Goal: Check status: Check status

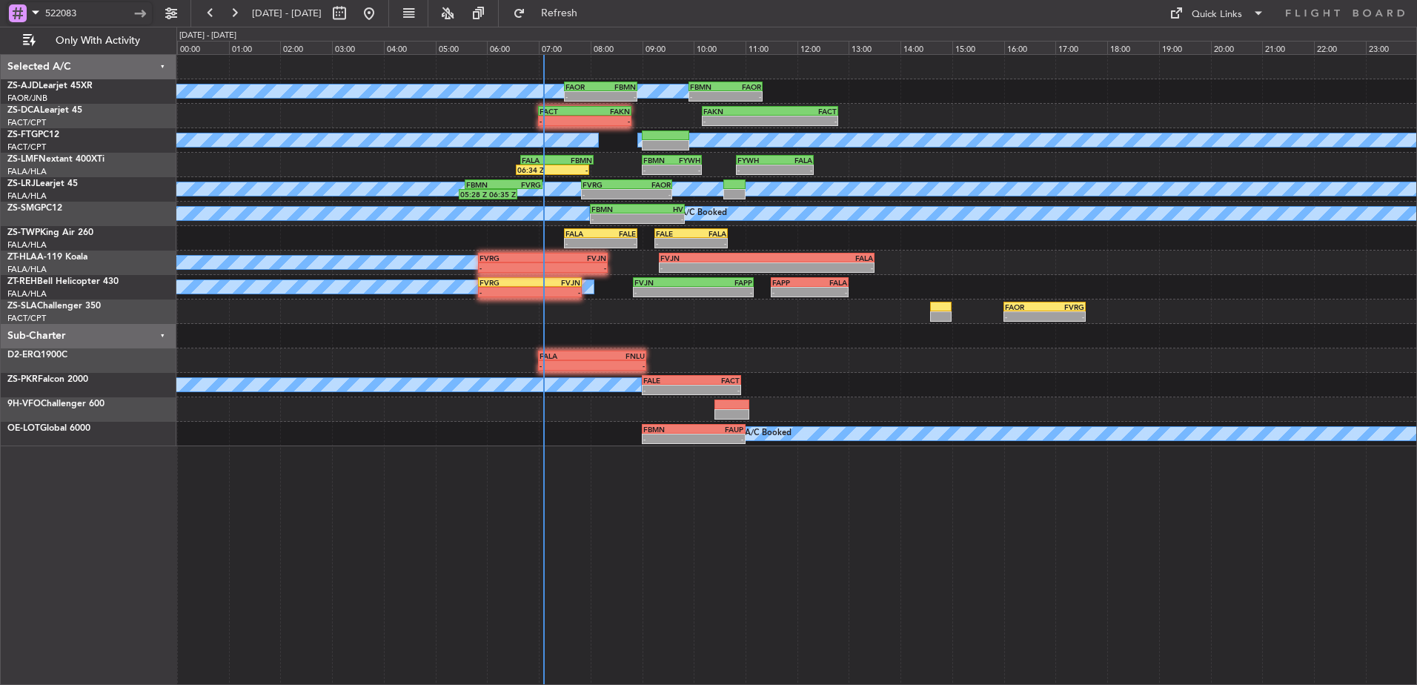
type input "522083"
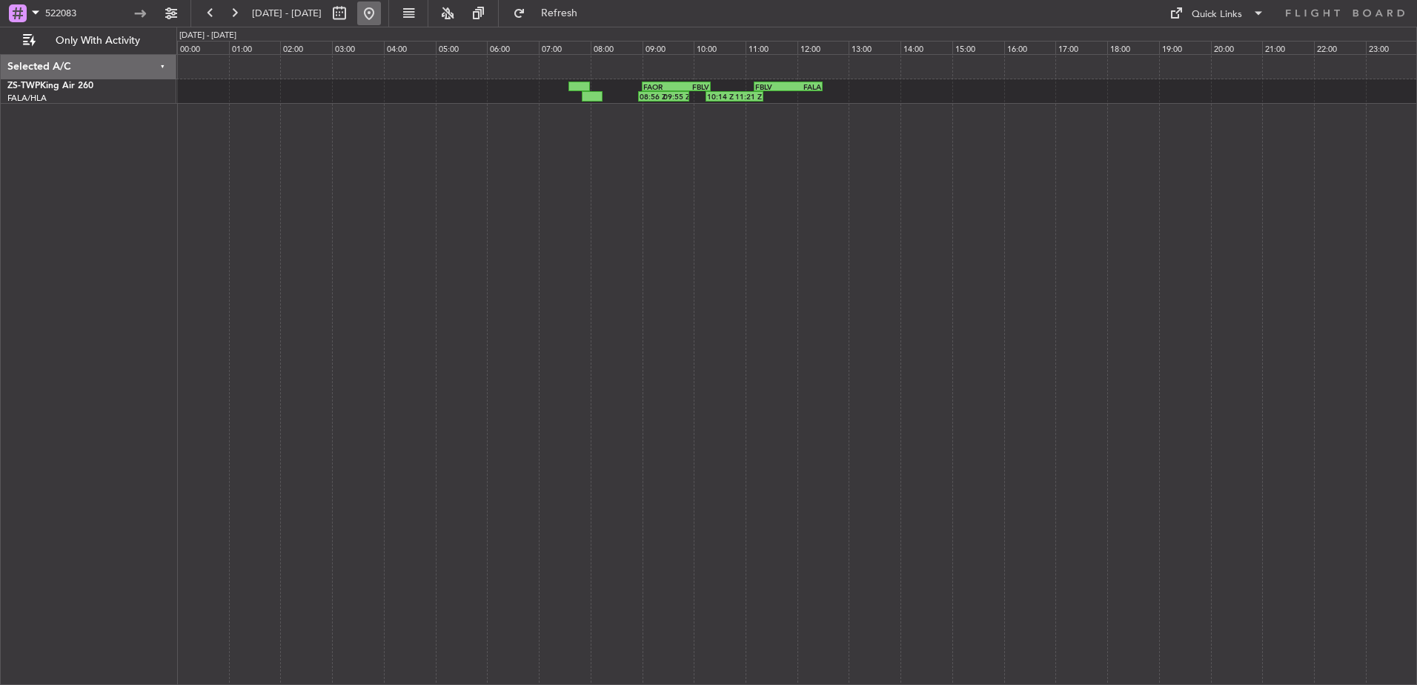
click at [381, 14] on button at bounding box center [369, 13] width 24 height 24
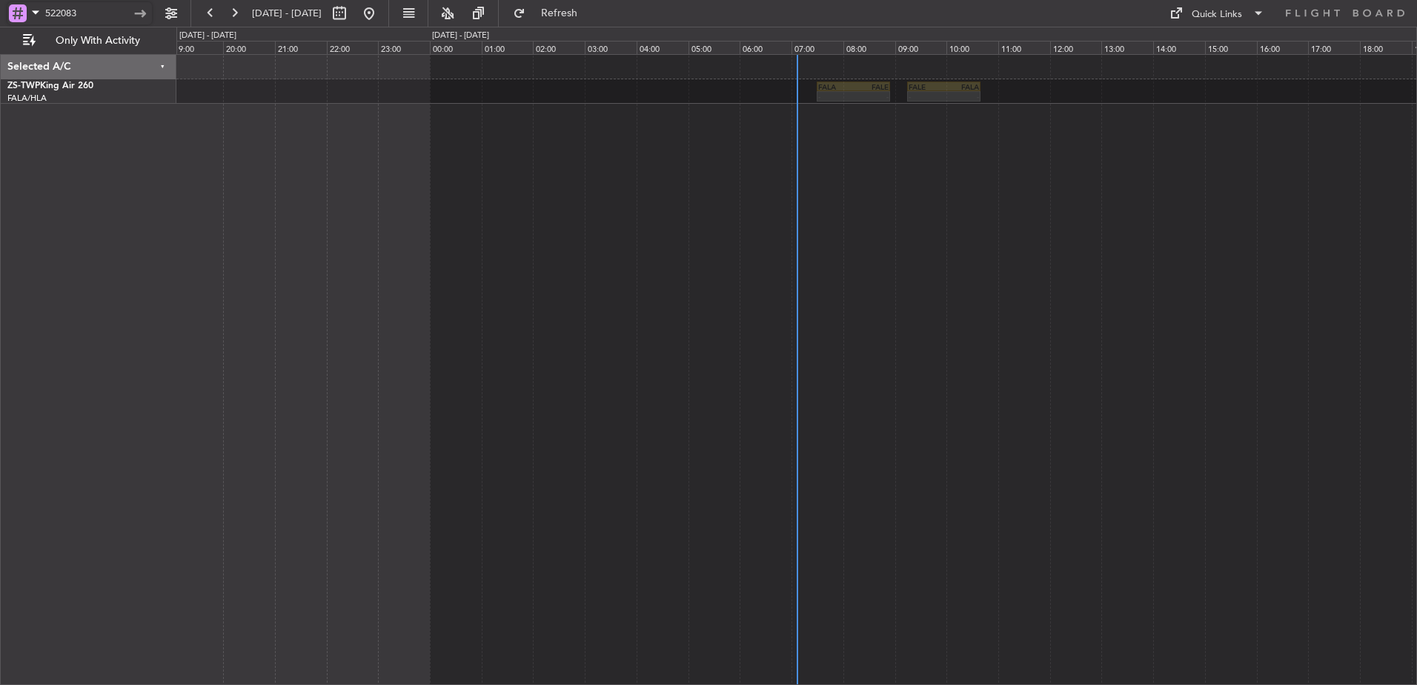
drag, startPoint x: 112, startPoint y: 11, endPoint x: 45, endPoint y: 10, distance: 66.7
click at [45, 10] on input "522083" at bounding box center [87, 13] width 85 height 22
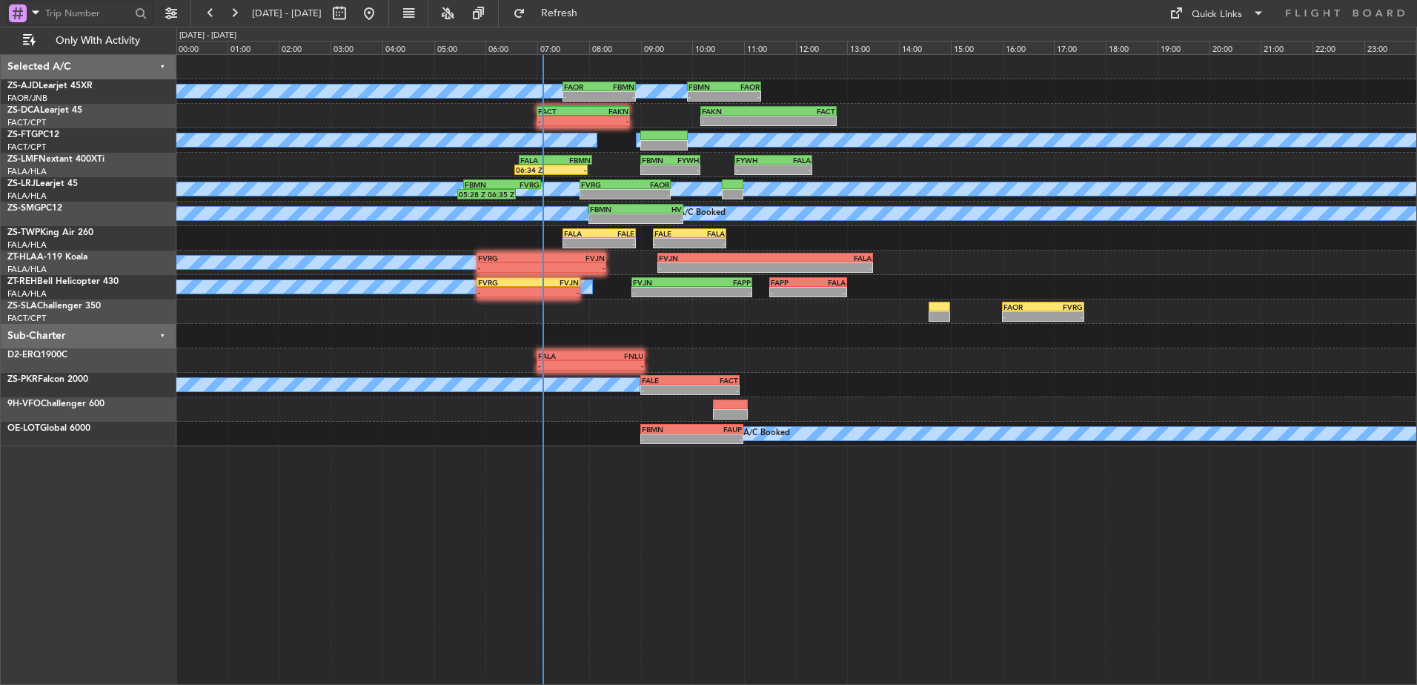
click at [342, 245] on div "A/C Booked A/C Booked A/C Booked - - FAOR 07:30 Z FBMN 08:55 Z - - FBMN 09:55 Z…" at bounding box center [796, 250] width 1240 height 391
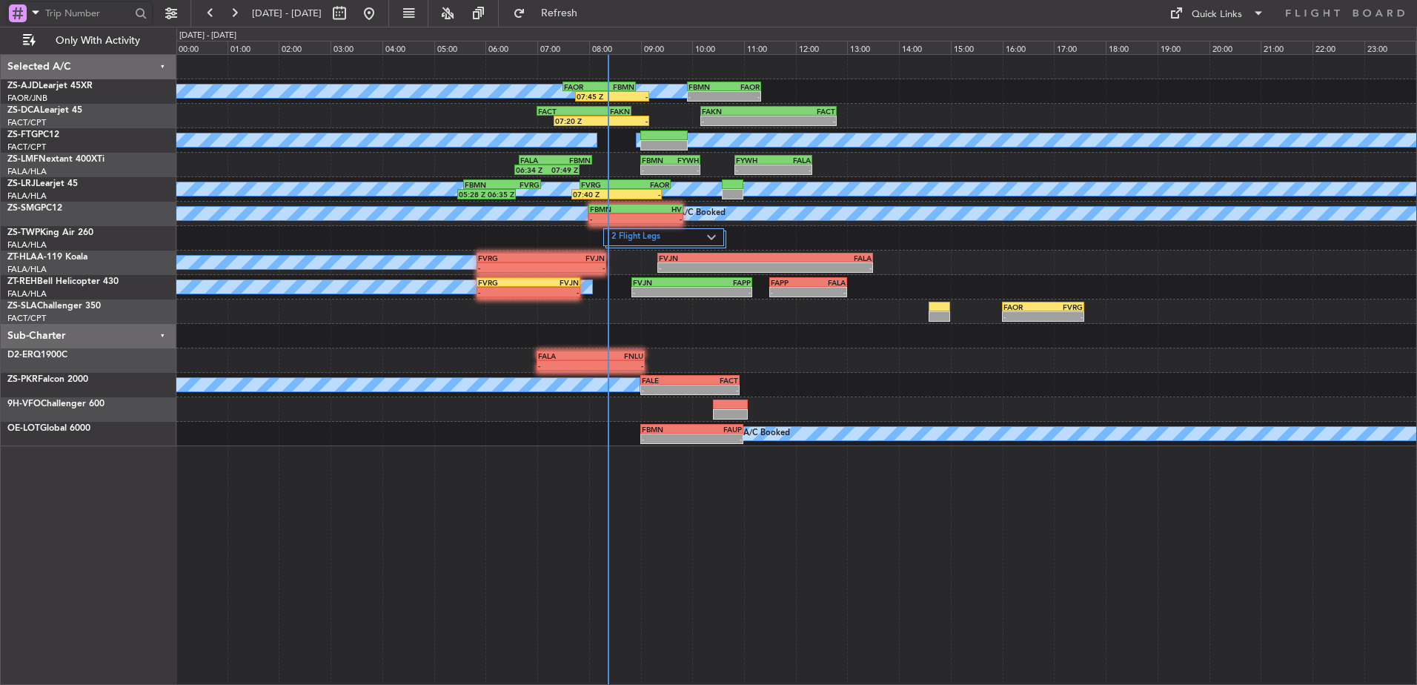
click at [939, 323] on div "- - FAOR 16:00 Z FVRG 17:35 Z FVRG 03:50 Z FDSK 05:31 Z - -" at bounding box center [796, 311] width 1240 height 24
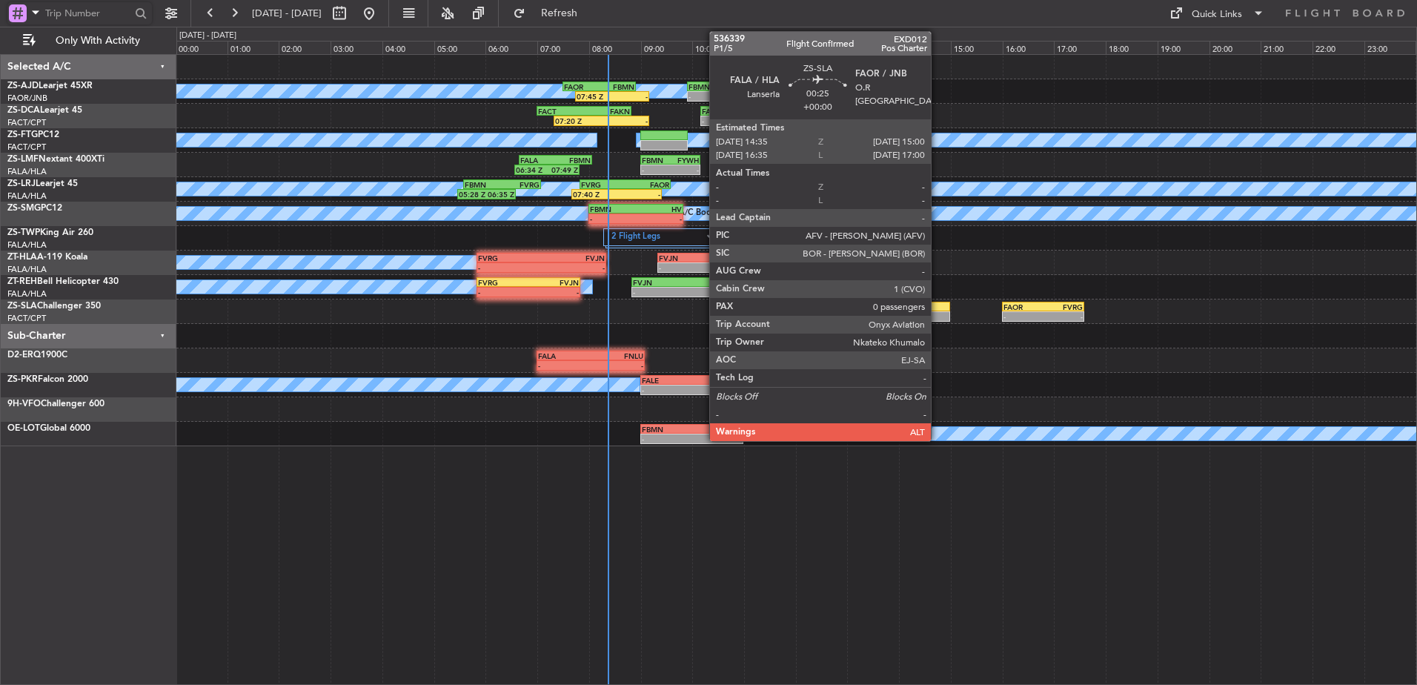
click at [937, 305] on div at bounding box center [939, 307] width 22 height 10
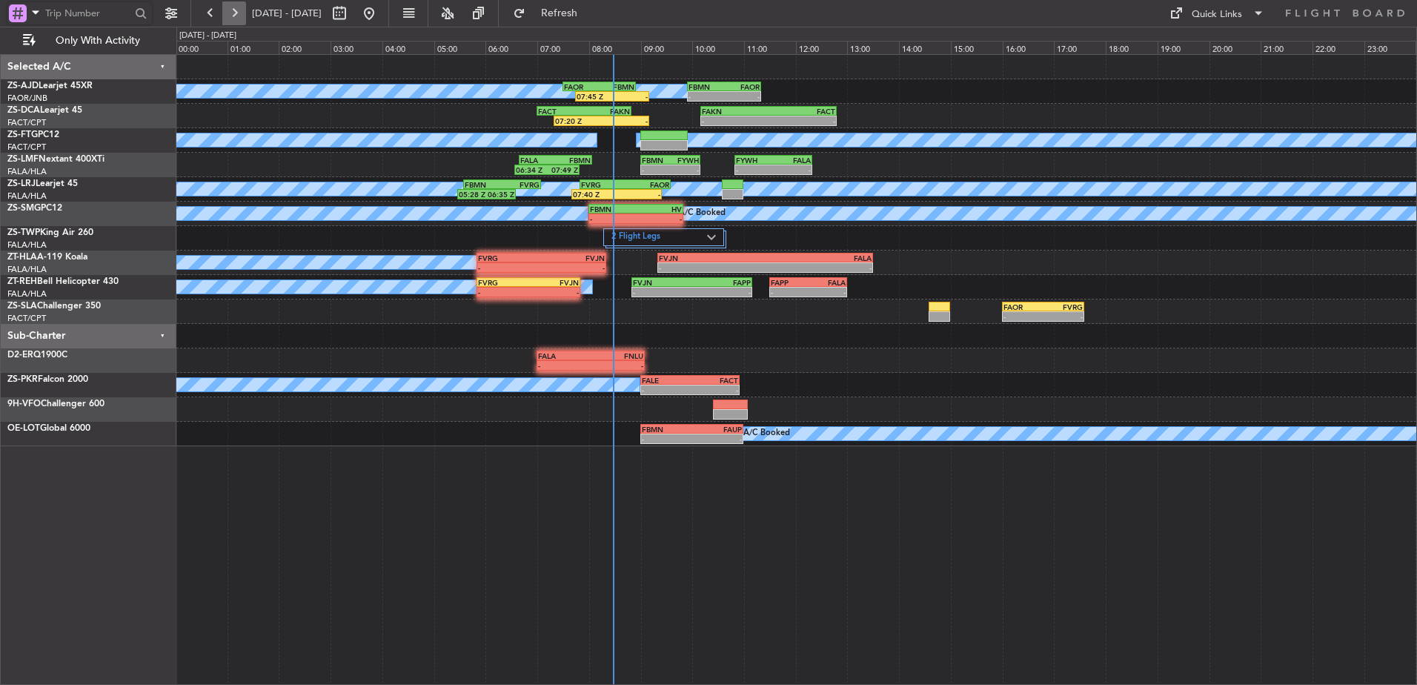
click at [239, 15] on button at bounding box center [234, 13] width 24 height 24
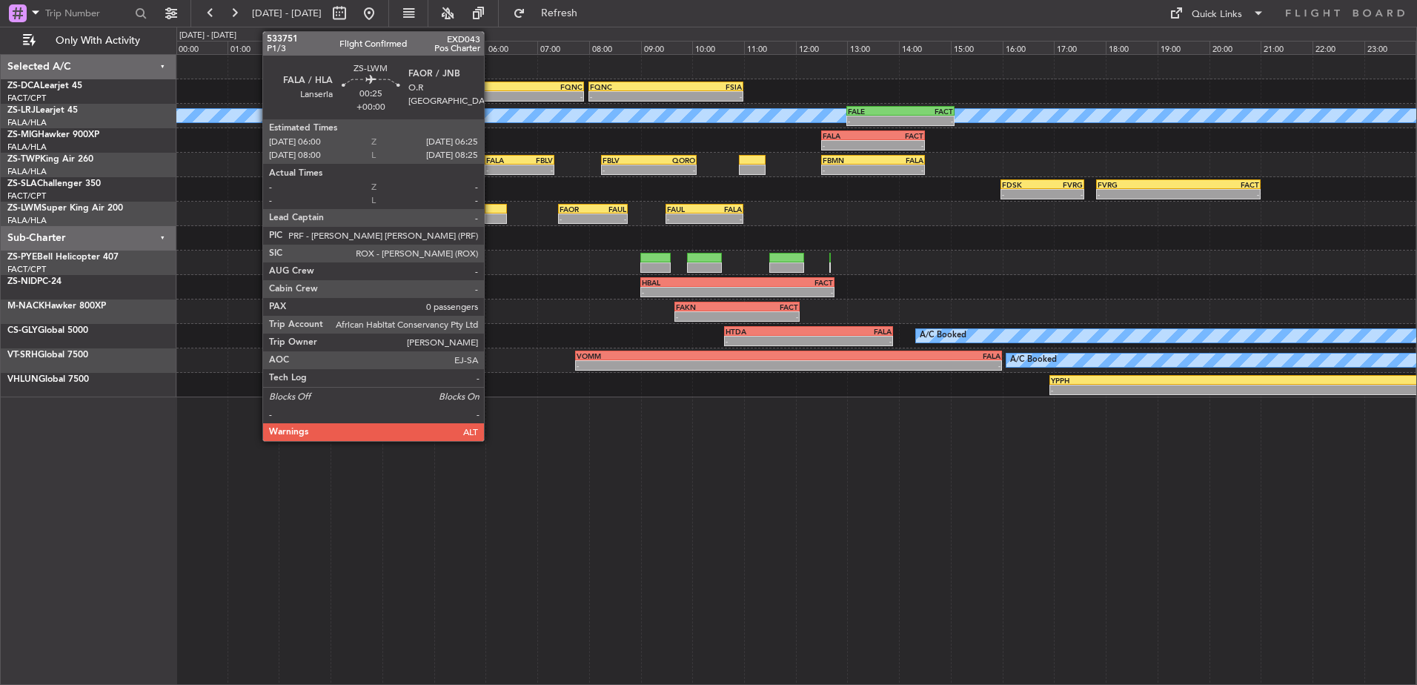
click at [490, 216] on div at bounding box center [496, 218] width 22 height 10
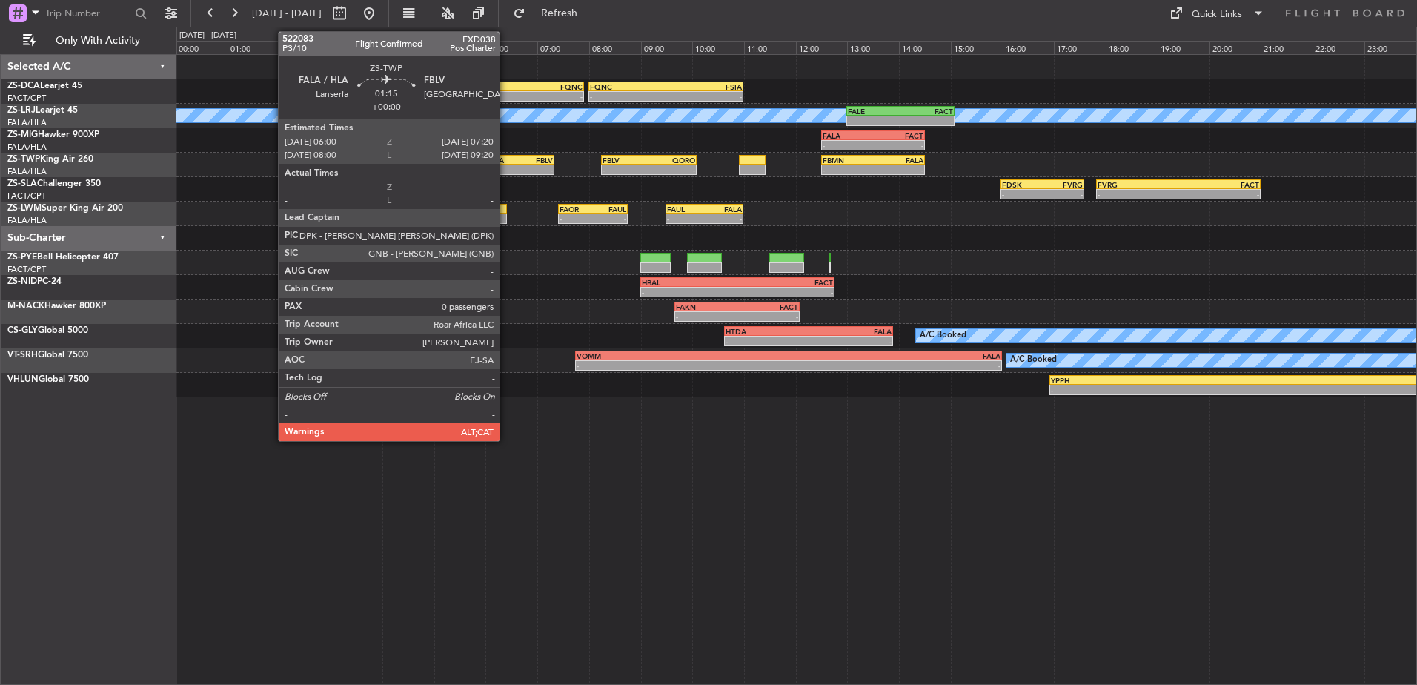
click at [506, 170] on div "-" at bounding box center [502, 169] width 33 height 9
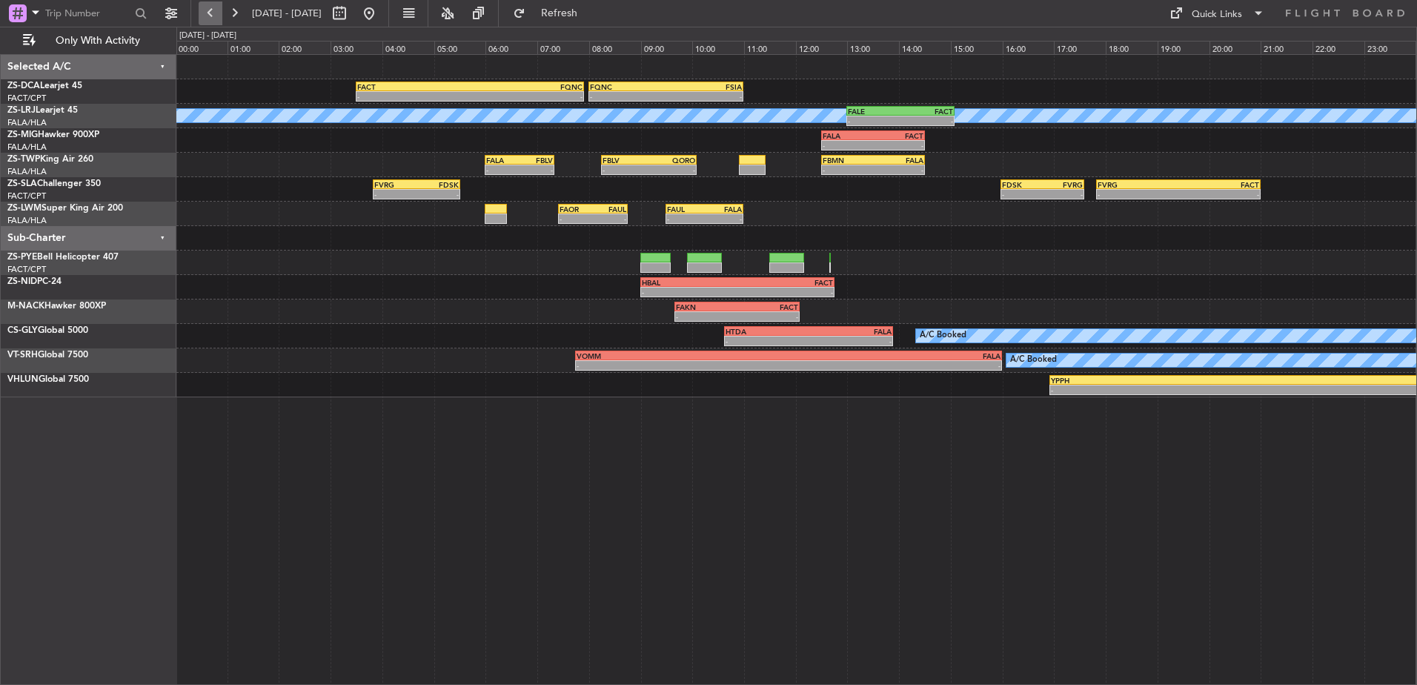
click at [219, 5] on button at bounding box center [211, 13] width 24 height 24
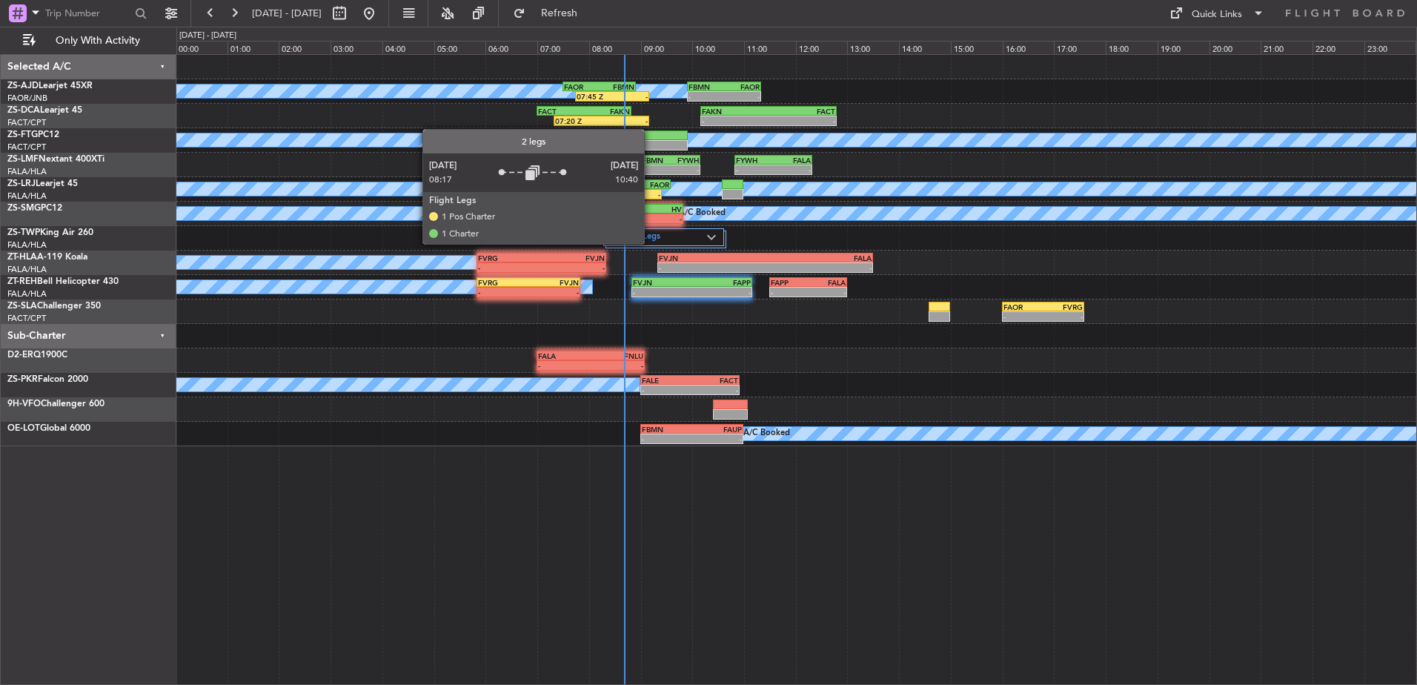
click at [651, 243] on label "2 Flight Legs" at bounding box center [659, 237] width 96 height 13
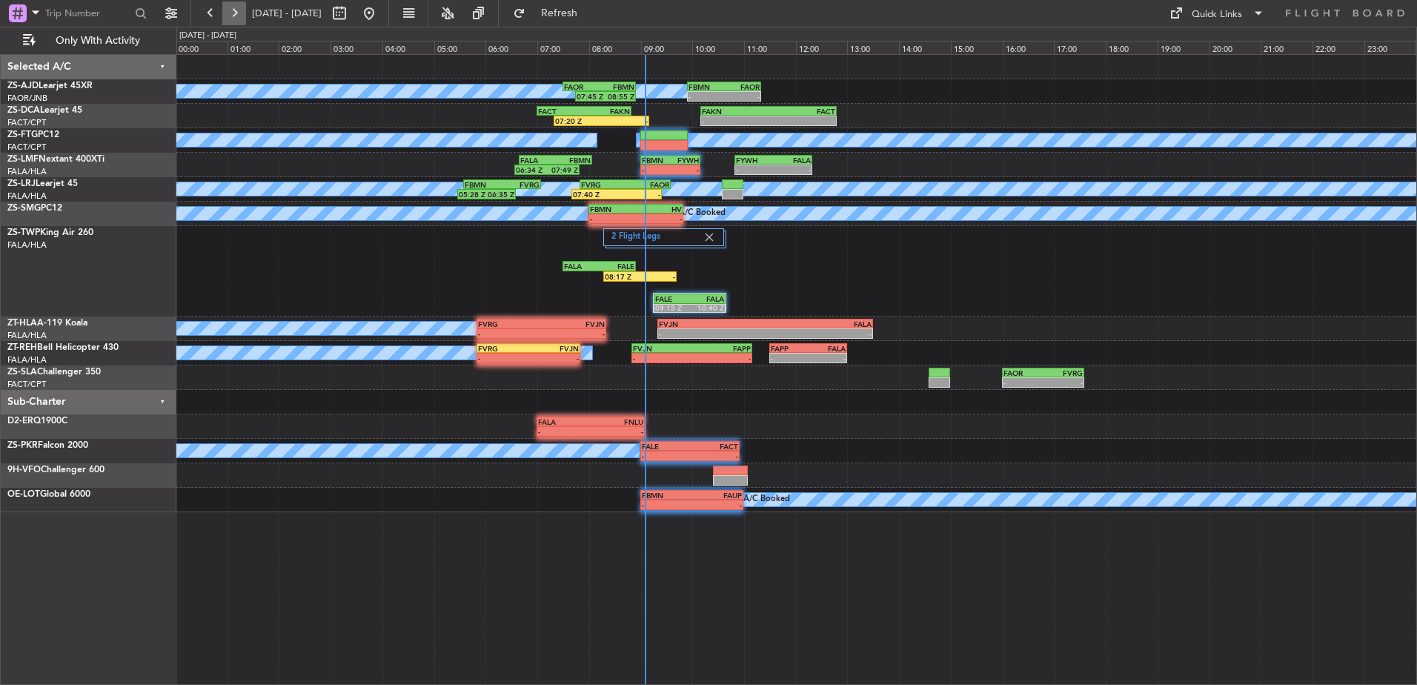
click at [228, 8] on button at bounding box center [234, 13] width 24 height 24
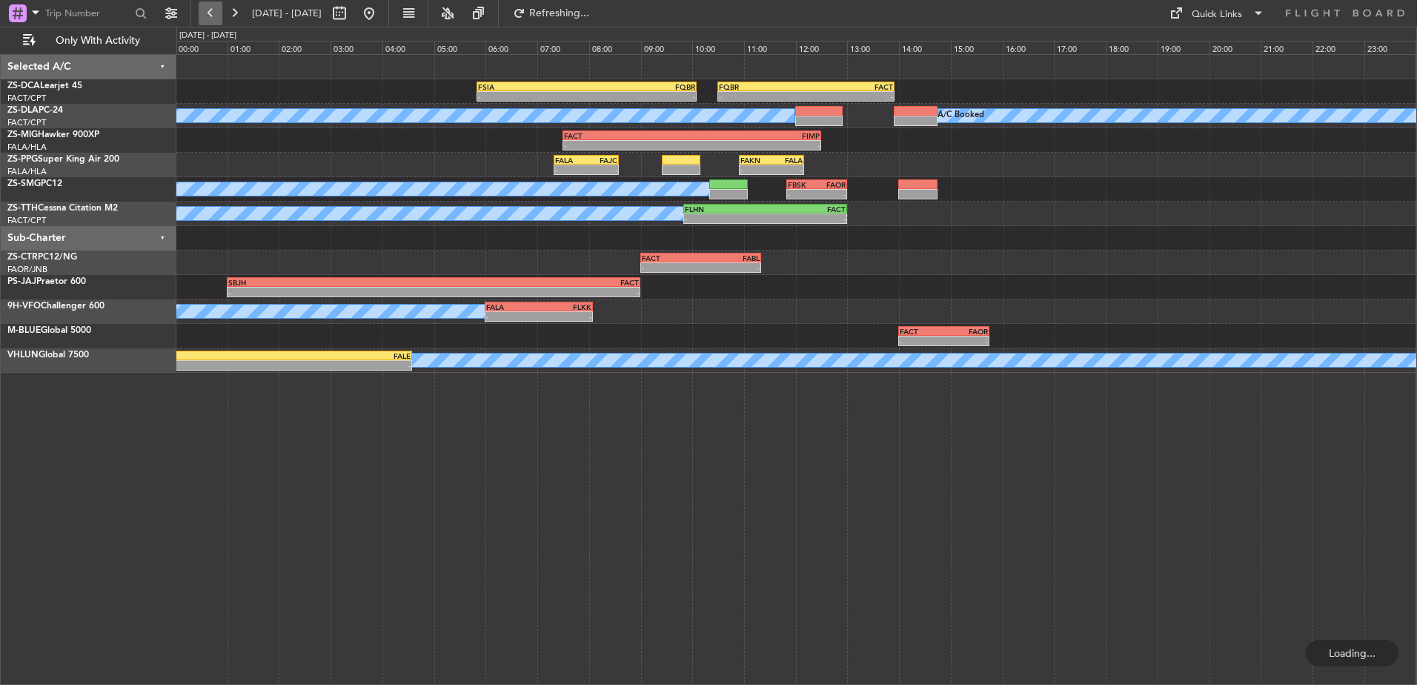
click at [209, 6] on button at bounding box center [211, 13] width 24 height 24
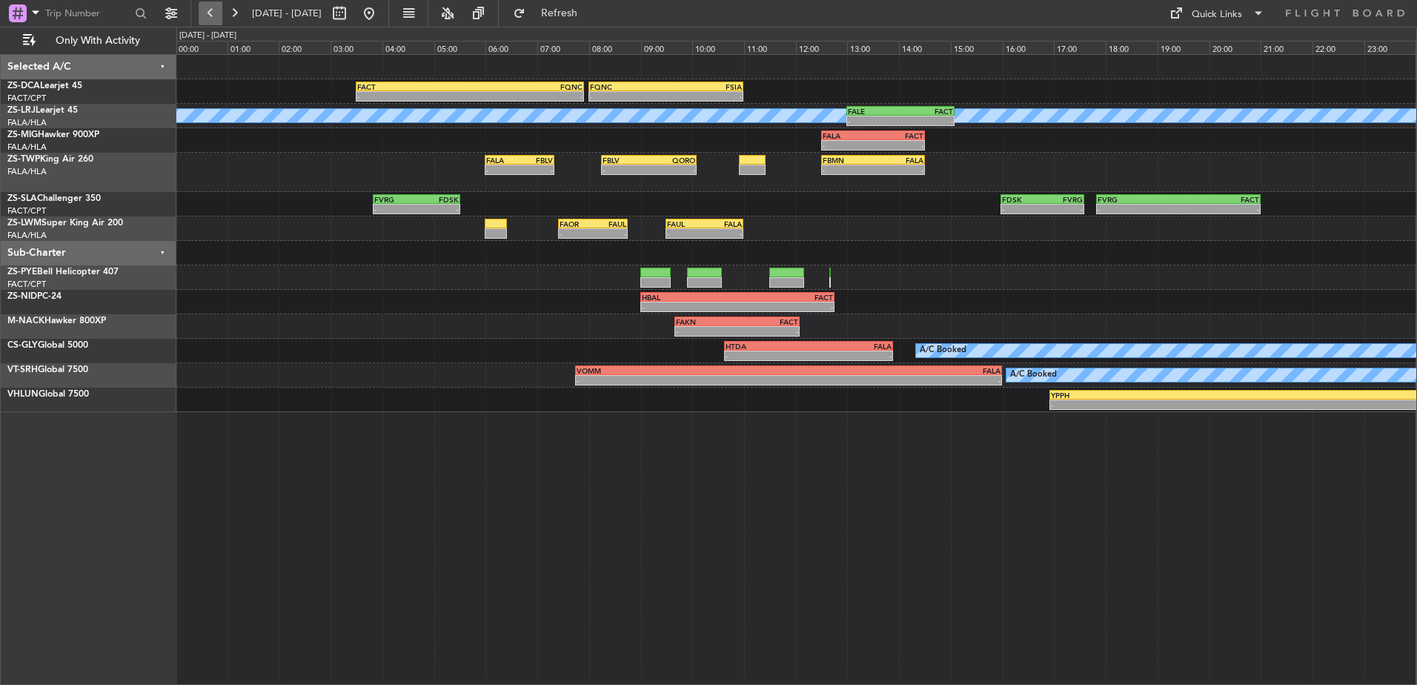
click at [203, 16] on button at bounding box center [211, 13] width 24 height 24
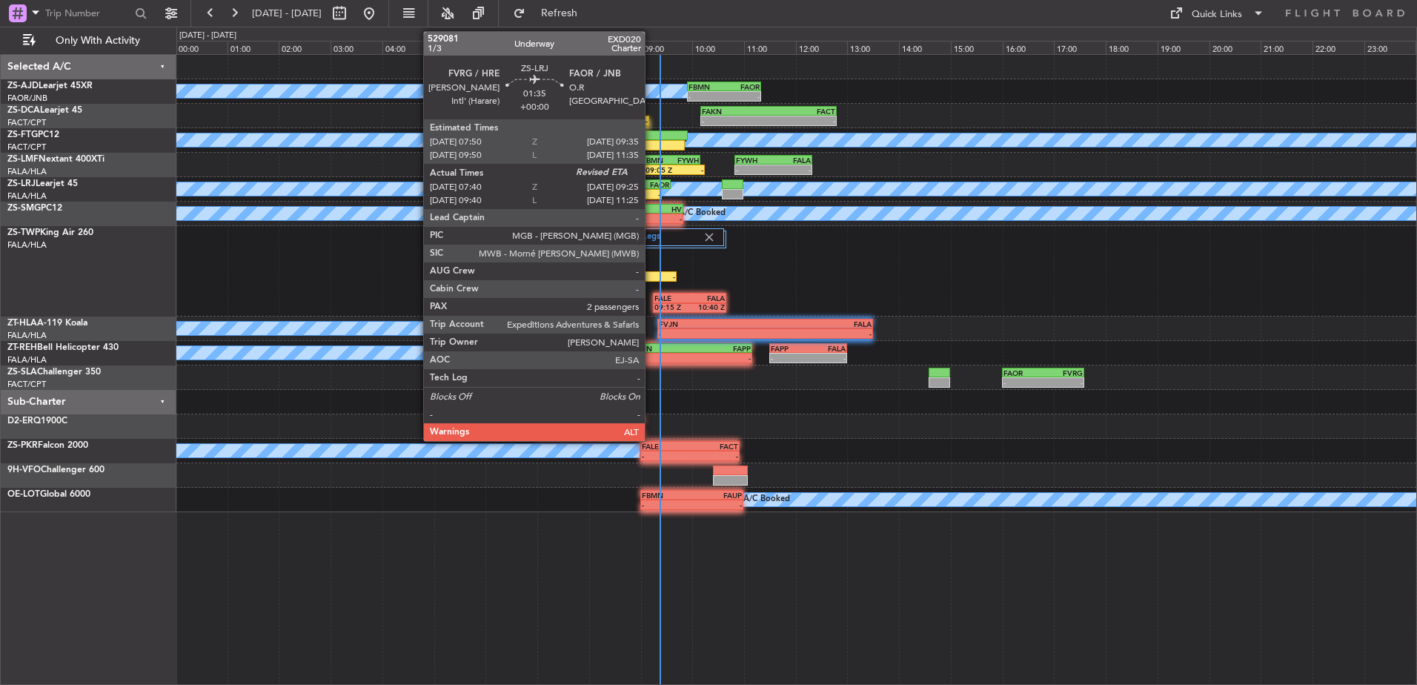
click at [651, 184] on div "FAOR" at bounding box center [647, 184] width 44 height 9
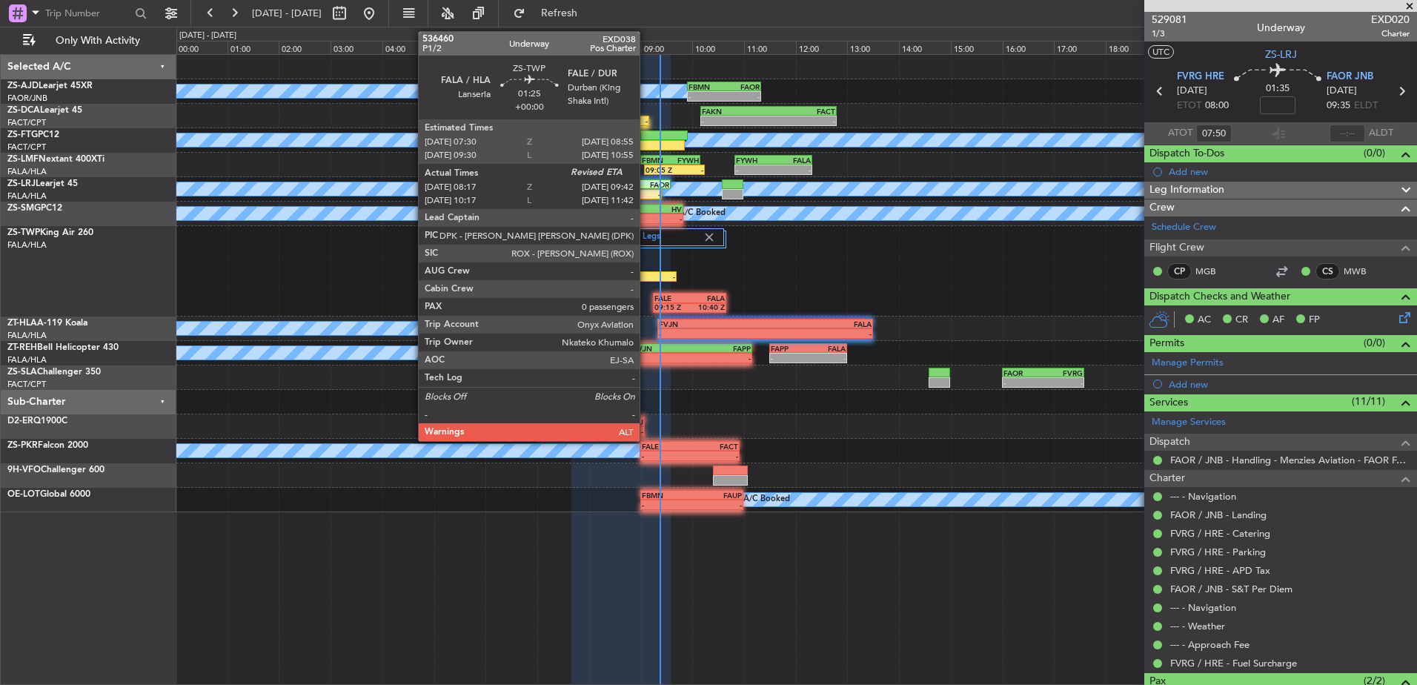
click at [646, 272] on div "-" at bounding box center [657, 276] width 36 height 9
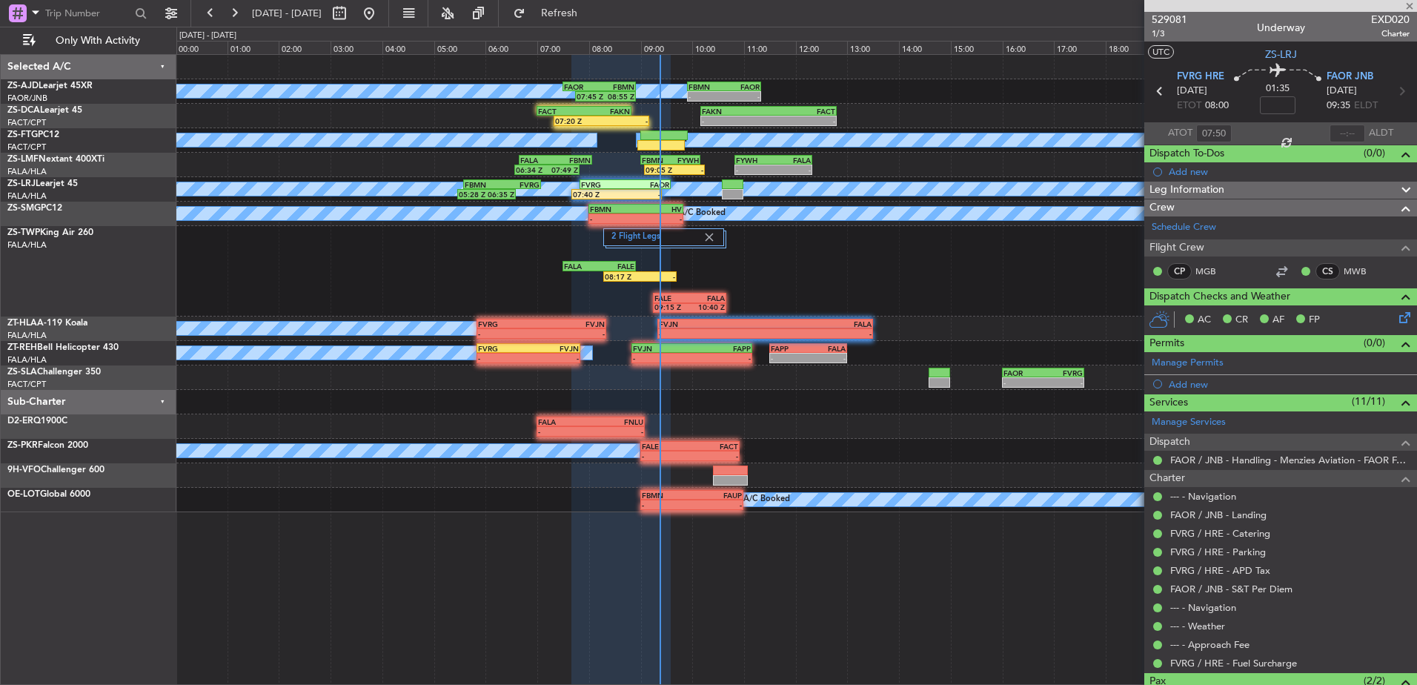
type input "08:17"
type input "0"
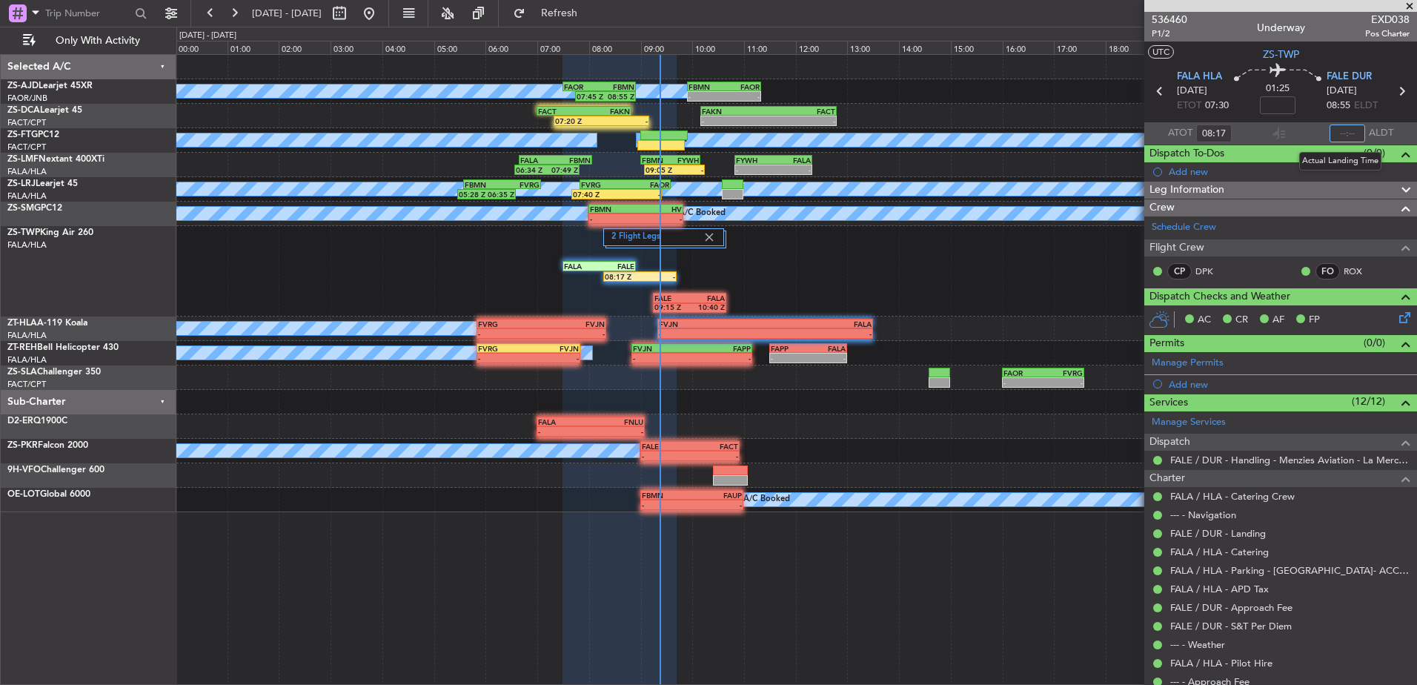
click at [1330, 133] on input "text" at bounding box center [1347, 133] width 36 height 18
type input "09:22"
click at [1414, 7] on span at bounding box center [1409, 6] width 15 height 13
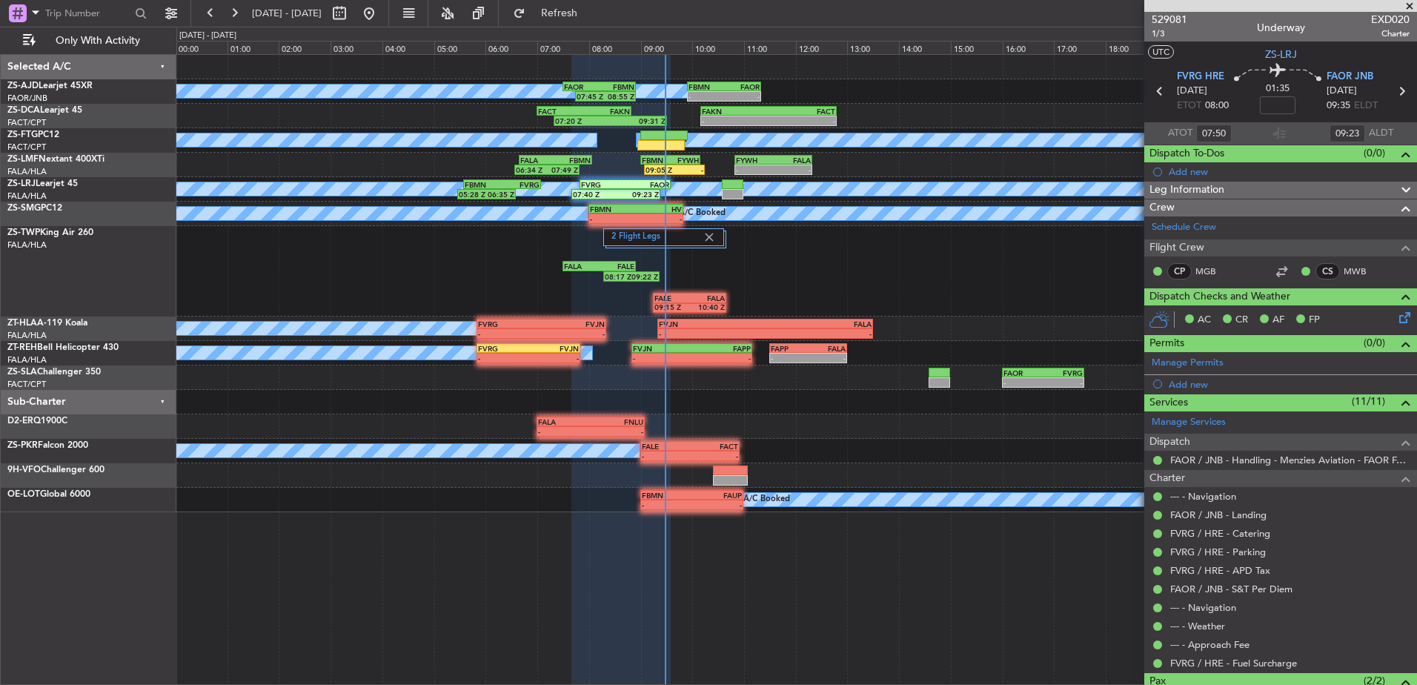
click at [1408, 3] on span at bounding box center [1409, 6] width 15 height 13
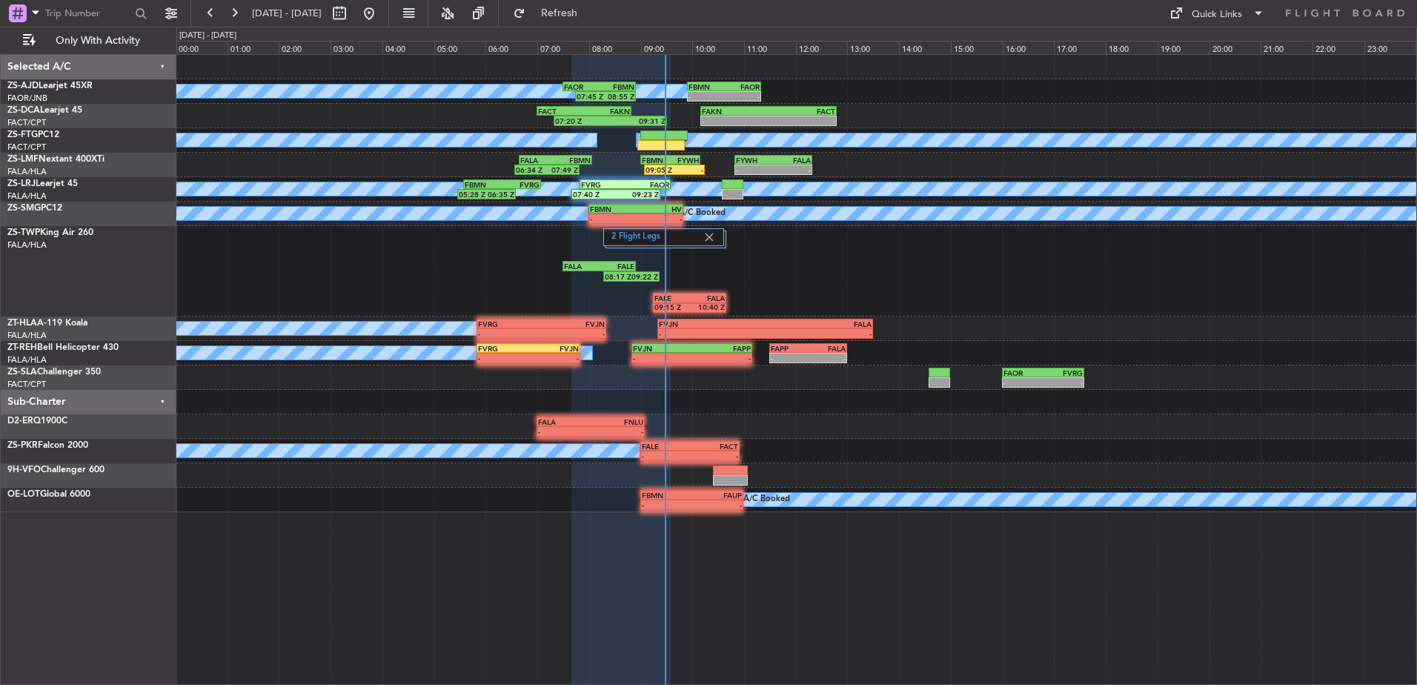
type input "0"
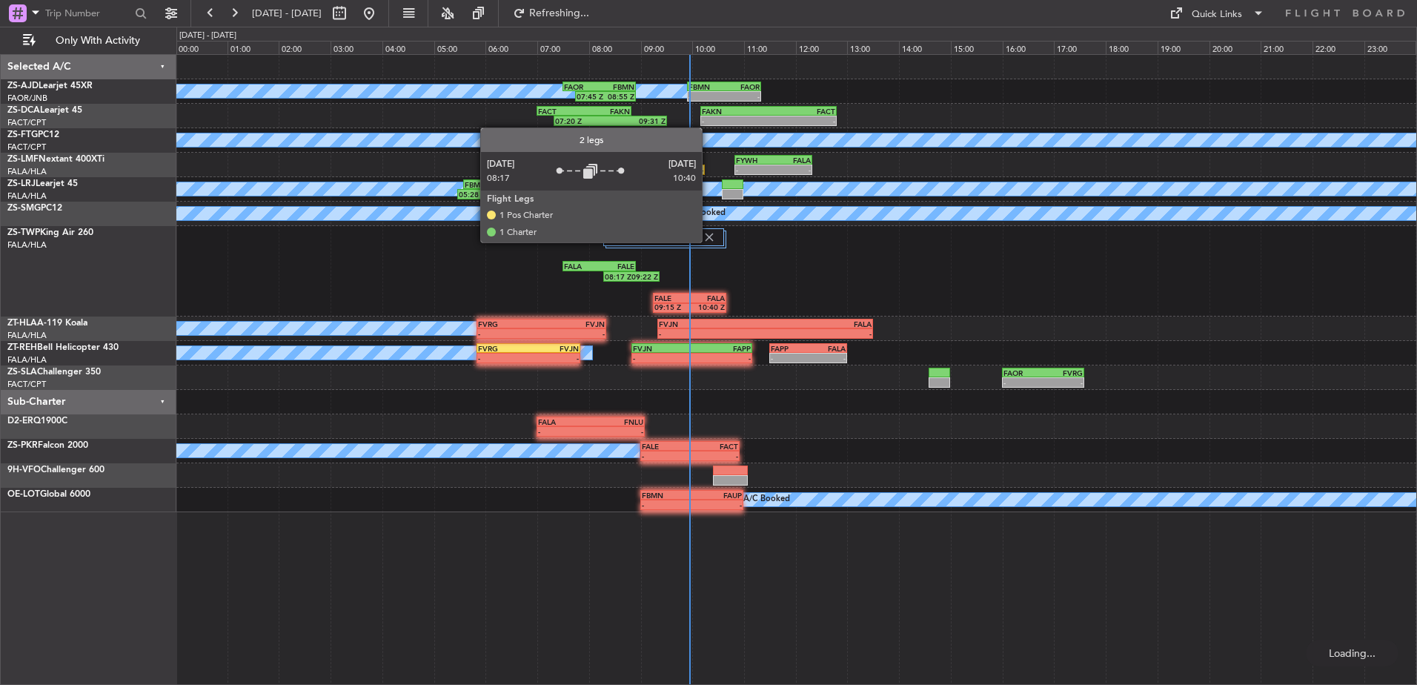
click at [708, 242] on img at bounding box center [708, 236] width 13 height 13
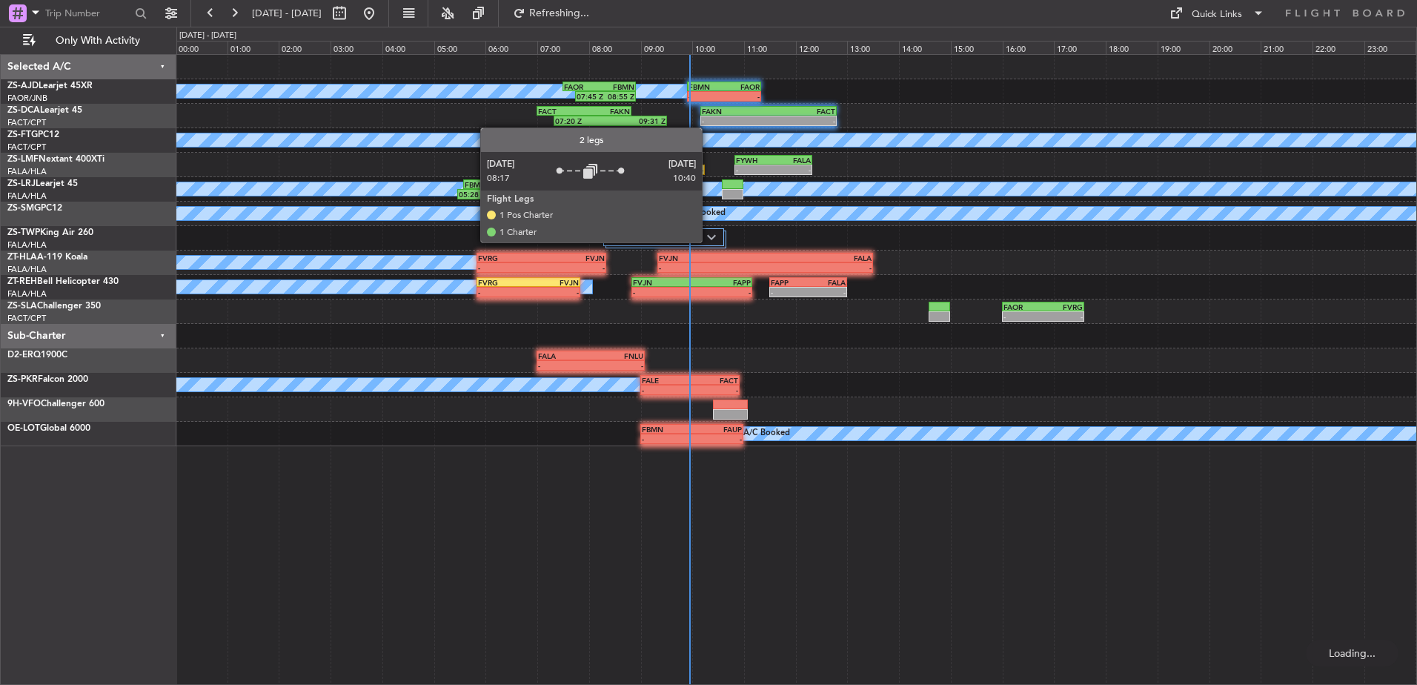
click at [712, 238] on img at bounding box center [711, 237] width 9 height 6
